Goal: Transaction & Acquisition: Obtain resource

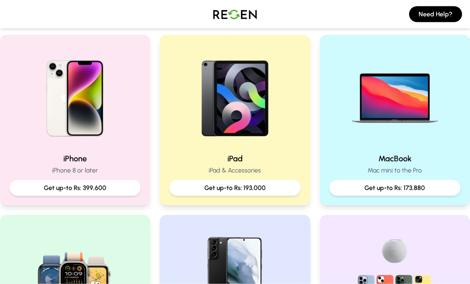
scroll to position [162, 0]
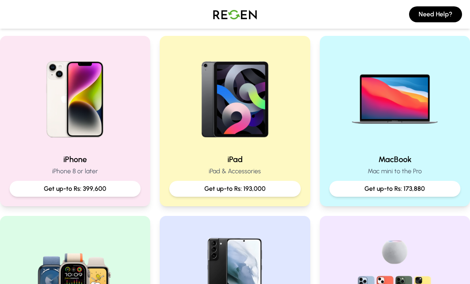
click at [254, 190] on p "Get up-to Rs: 193,000" at bounding box center [235, 189] width 118 height 10
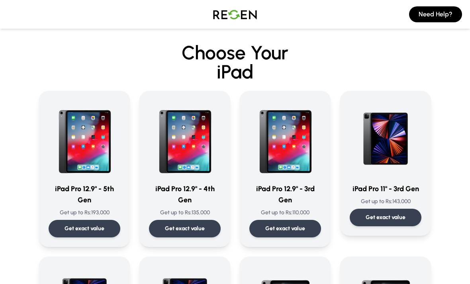
click at [193, 228] on p "Get exact value" at bounding box center [185, 229] width 40 height 8
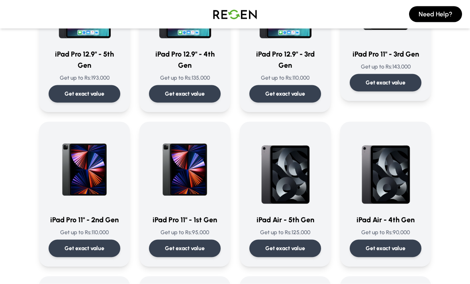
scroll to position [139, 0]
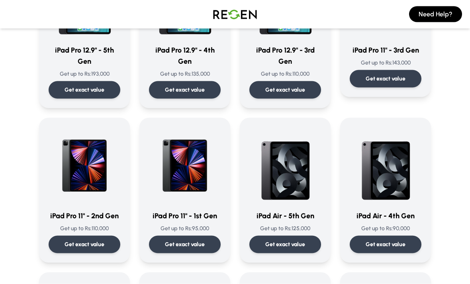
click at [384, 180] on img at bounding box center [386, 165] width 72 height 76
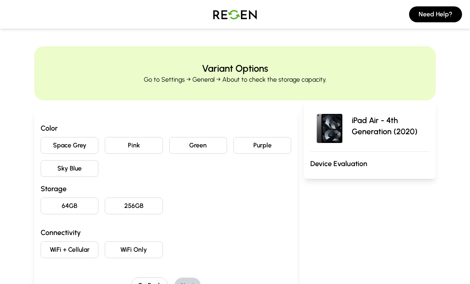
click at [84, 205] on button "64GB" at bounding box center [70, 205] width 58 height 17
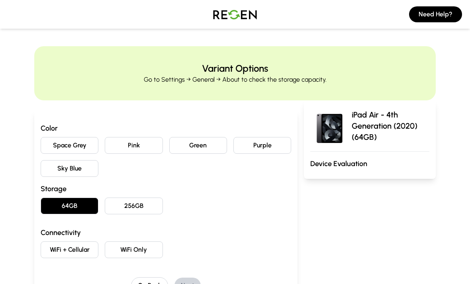
scroll to position [25, 0]
